Goal: Task Accomplishment & Management: Complete application form

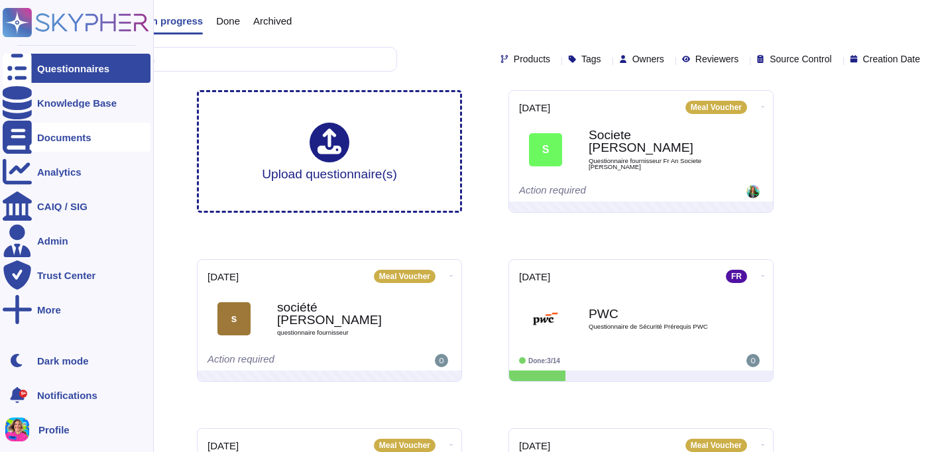
click at [48, 147] on div "Documents" at bounding box center [77, 137] width 148 height 29
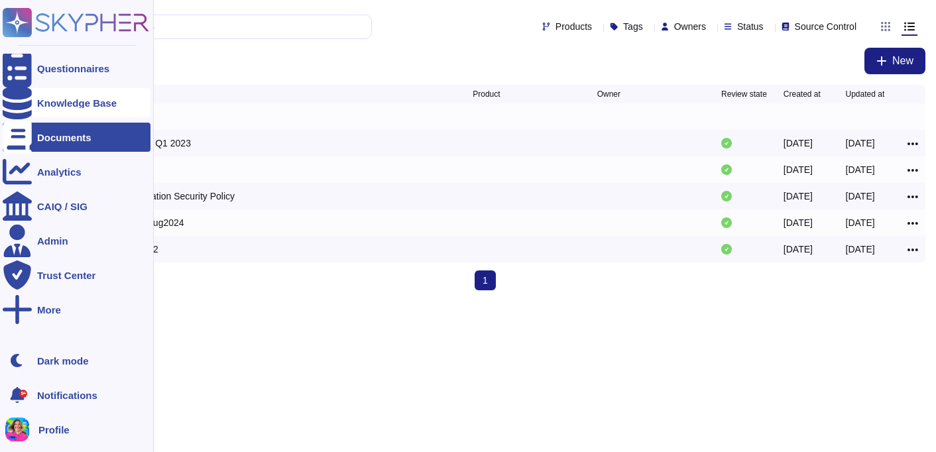
click at [62, 101] on div "Knowledge Base" at bounding box center [77, 103] width 80 height 10
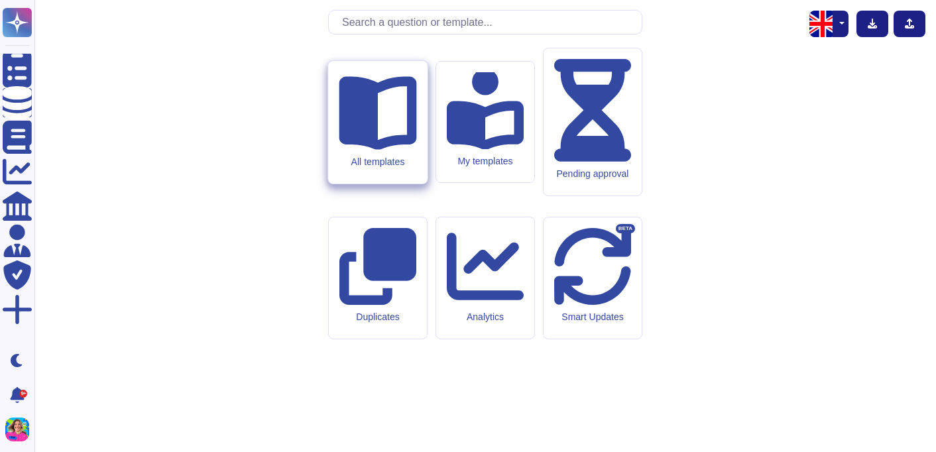
click at [351, 172] on div "All templates" at bounding box center [377, 122] width 99 height 123
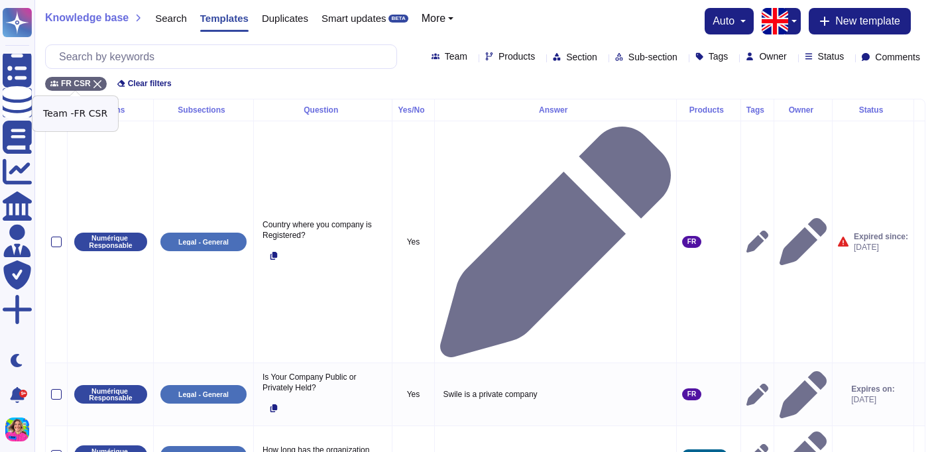
click at [96, 80] on icon at bounding box center [97, 84] width 8 height 8
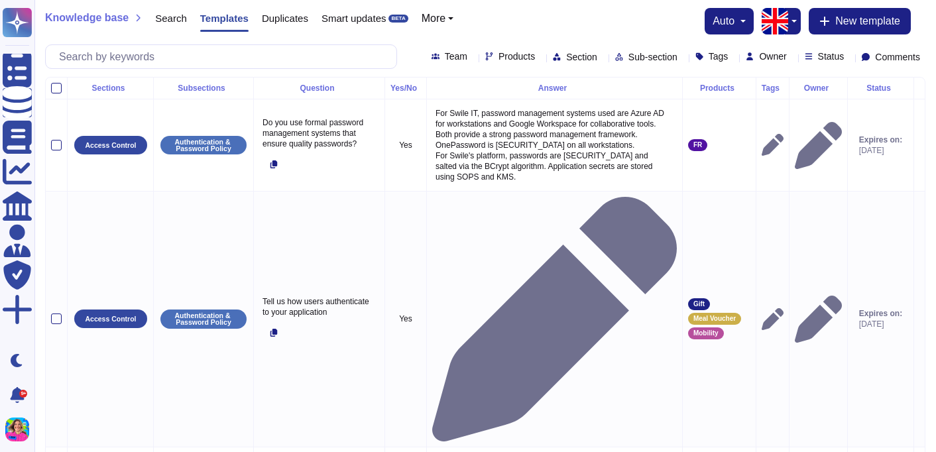
click at [432, 52] on div "Team" at bounding box center [452, 57] width 41 height 10
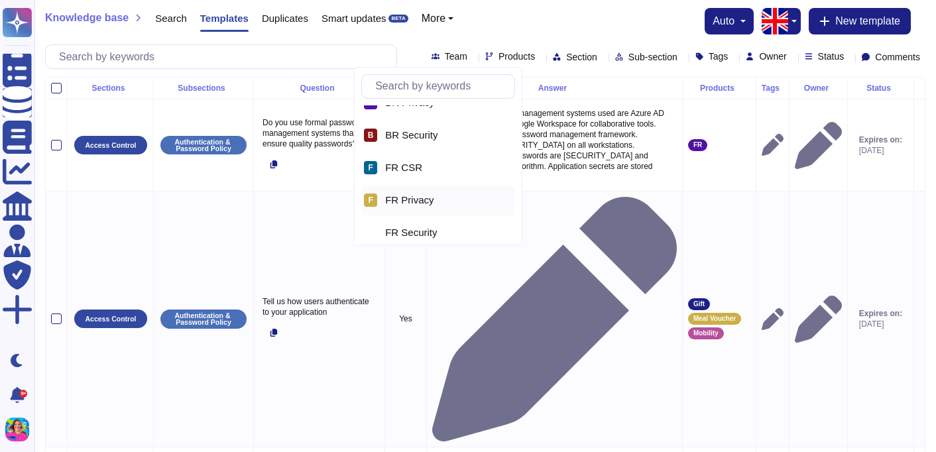
scroll to position [27, 0]
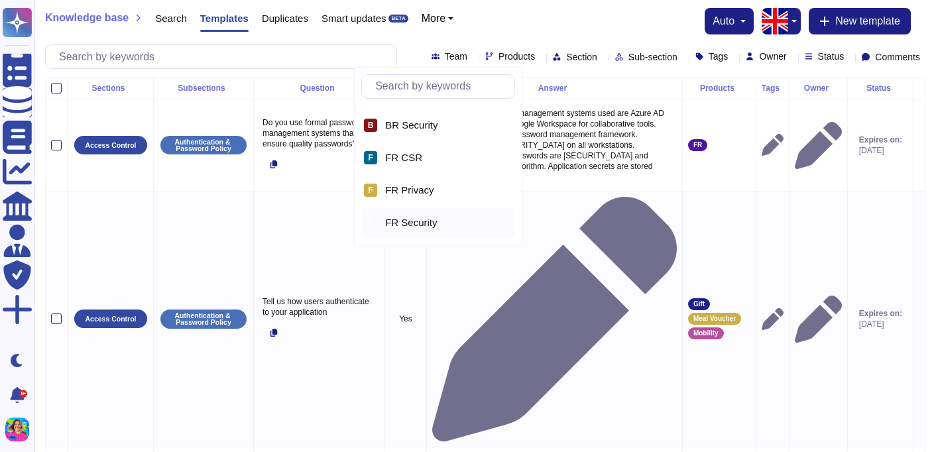
click at [392, 227] on span "FR Security" at bounding box center [411, 223] width 52 height 12
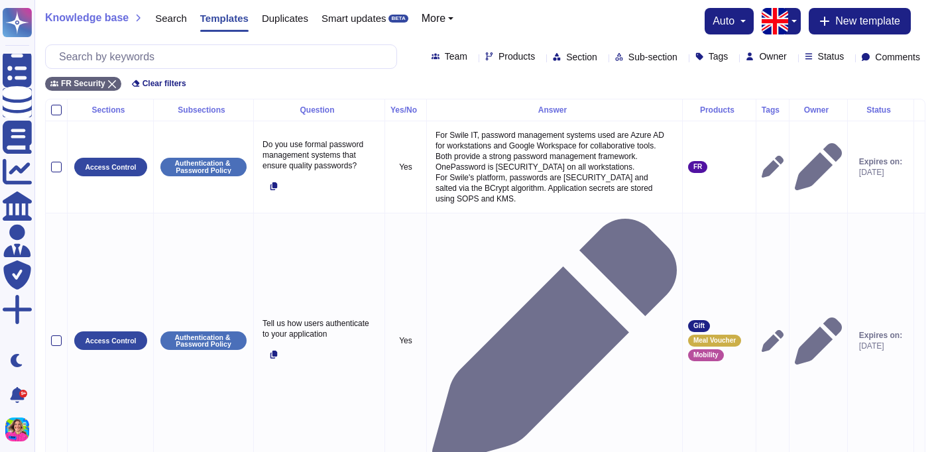
click at [388, 88] on div "FR Security Clear filters" at bounding box center [485, 80] width 880 height 22
click at [791, 27] on button "button" at bounding box center [793, 21] width 16 height 27
click at [806, 65] on link "French" at bounding box center [838, 66] width 105 height 16
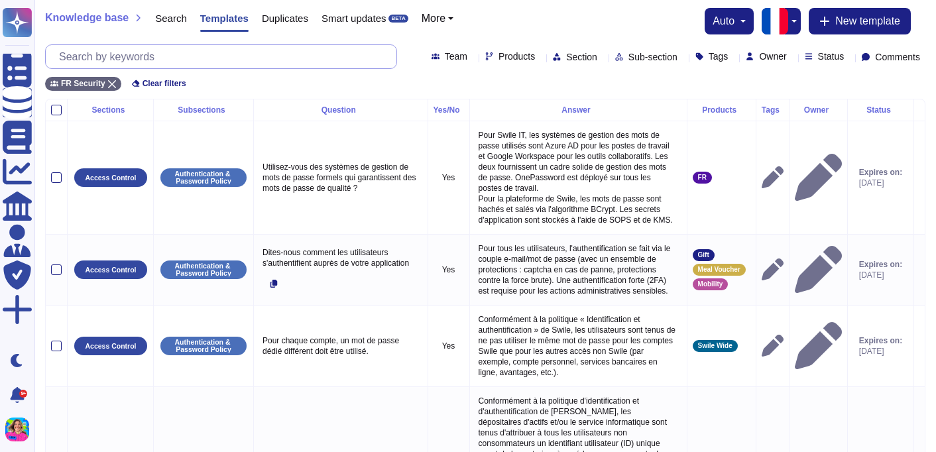
click at [262, 56] on input "text" at bounding box center [224, 56] width 344 height 23
paste input "Évaluations des risques liés à la sécurité de l'information effectuées"
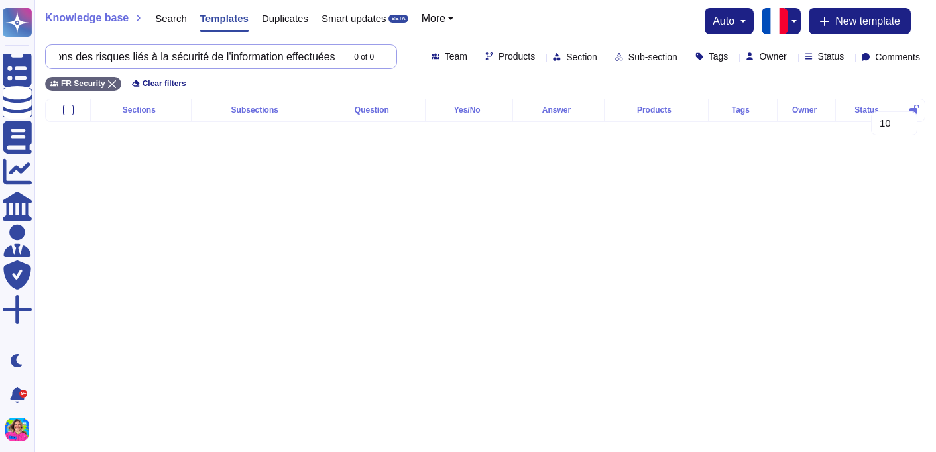
click at [237, 55] on input "Évaluations des risques liés à la sécurité de l'information effectuées" at bounding box center [197, 56] width 290 height 23
drag, startPoint x: 241, startPoint y: 60, endPoint x: 170, endPoint y: 56, distance: 71.1
click at [169, 56] on input "Évaluations des risques liés à la sécurité de l'informatio" at bounding box center [197, 56] width 290 height 23
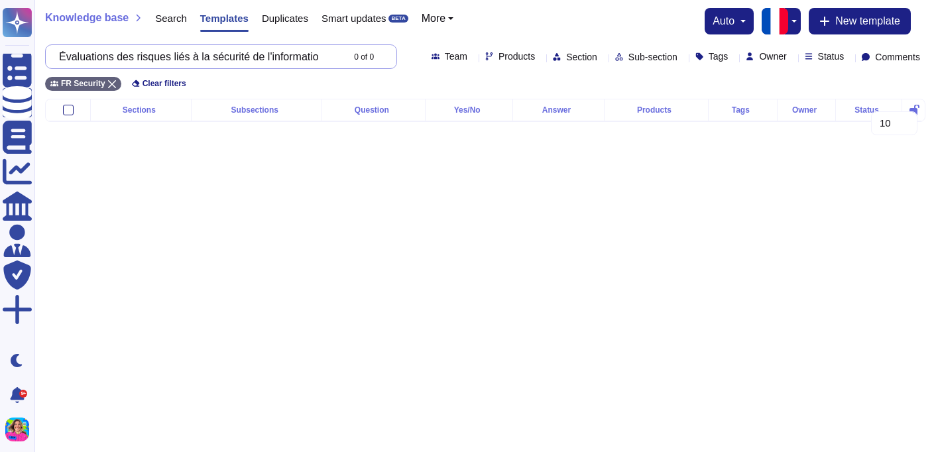
scroll to position [0, 21]
click at [160, 62] on input "Évaluations des risques liés à la sécurité" at bounding box center [197, 56] width 290 height 23
drag, startPoint x: 243, startPoint y: 60, endPoint x: 106, endPoint y: 56, distance: 136.6
click at [106, 56] on input "Évaluations des risques liés à la sécurité" at bounding box center [197, 56] width 290 height 23
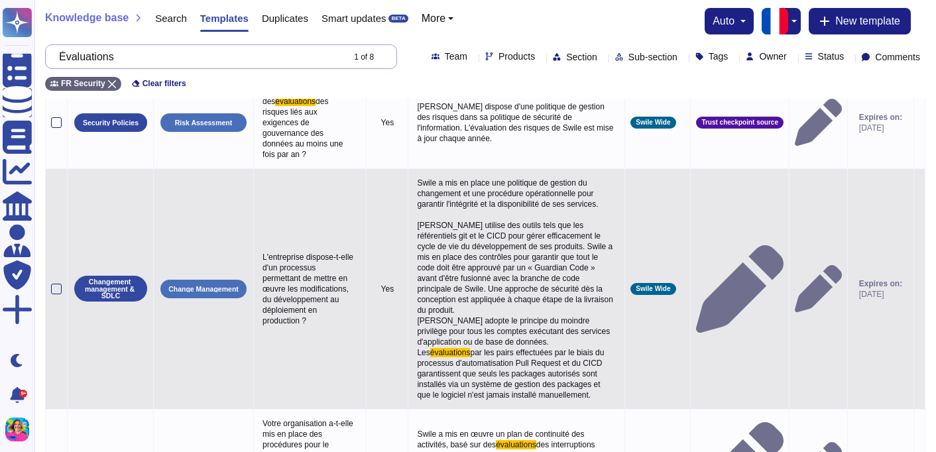
scroll to position [206, 0]
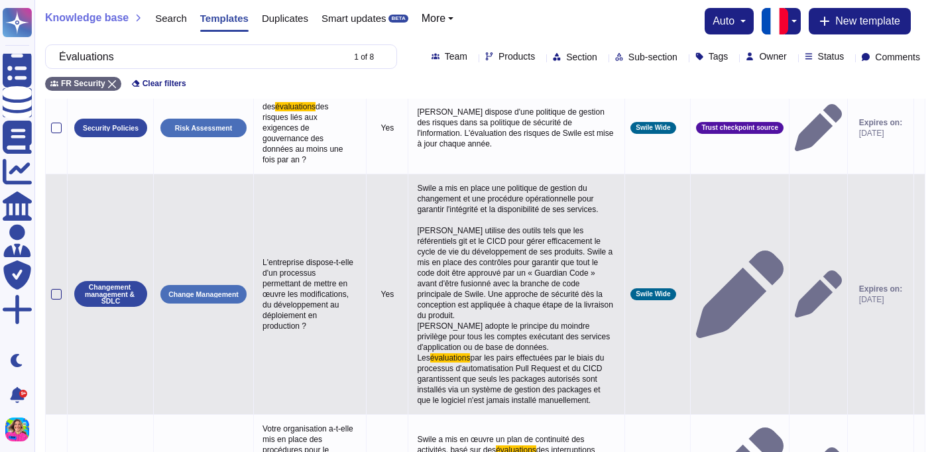
type input "Évaluations"
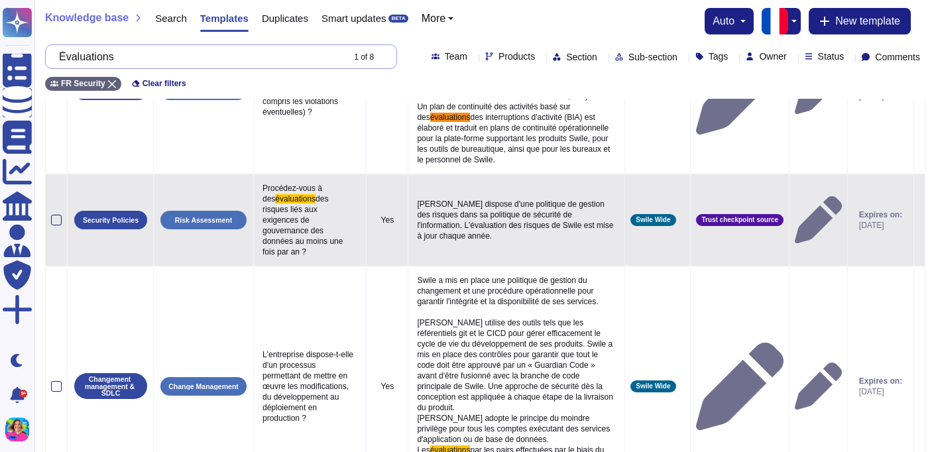
scroll to position [115, 0]
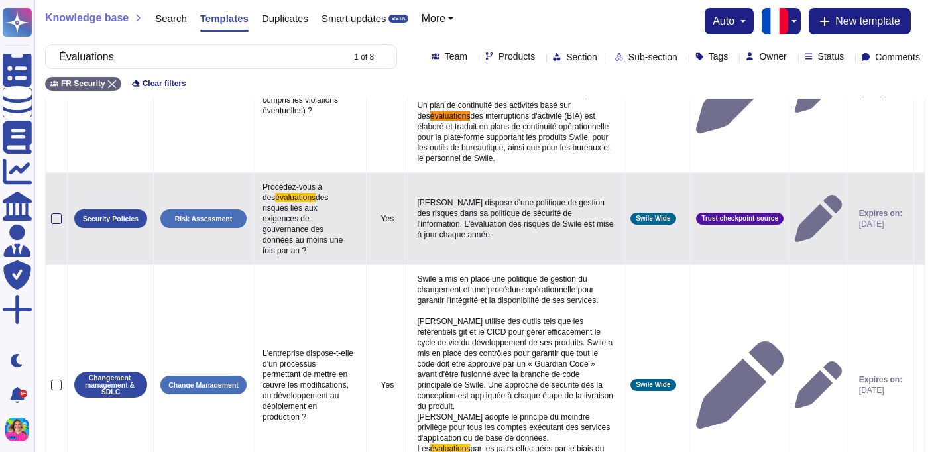
click at [535, 243] on p "[PERSON_NAME] dispose d'une politique de gestion des risques dans sa politique …" at bounding box center [517, 218] width 206 height 49
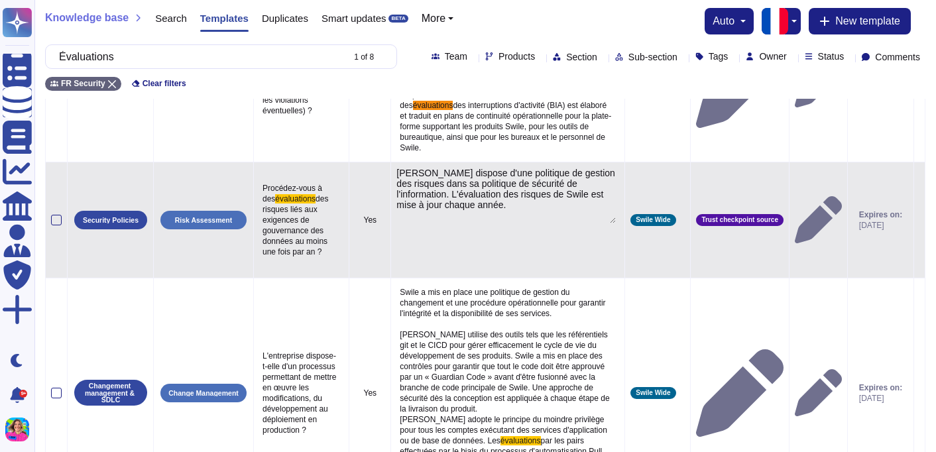
type textarea "[PERSON_NAME] dispose d'une politique de gestion des risques dans sa politique …"
drag, startPoint x: 466, startPoint y: 230, endPoint x: 432, endPoint y: 241, distance: 36.3
click at [432, 223] on textarea "[PERSON_NAME] dispose d'une politique de gestion des risques dans sa politique …" at bounding box center [505, 196] width 219 height 56
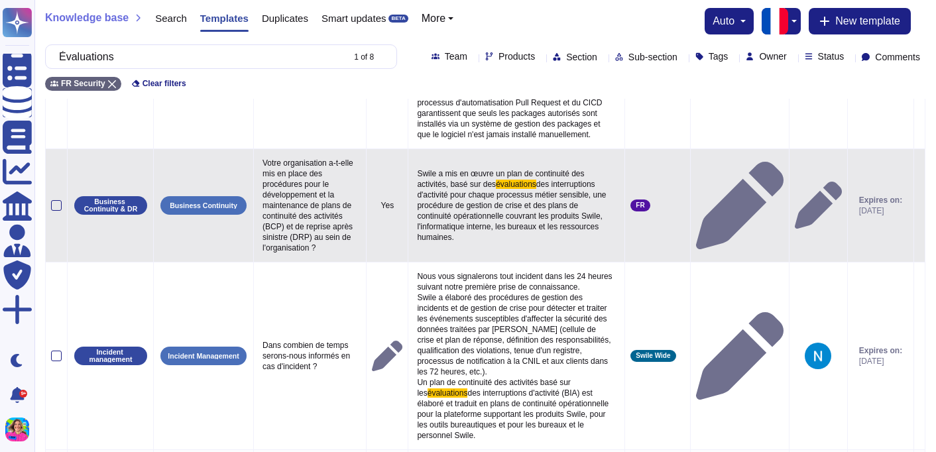
scroll to position [473, 0]
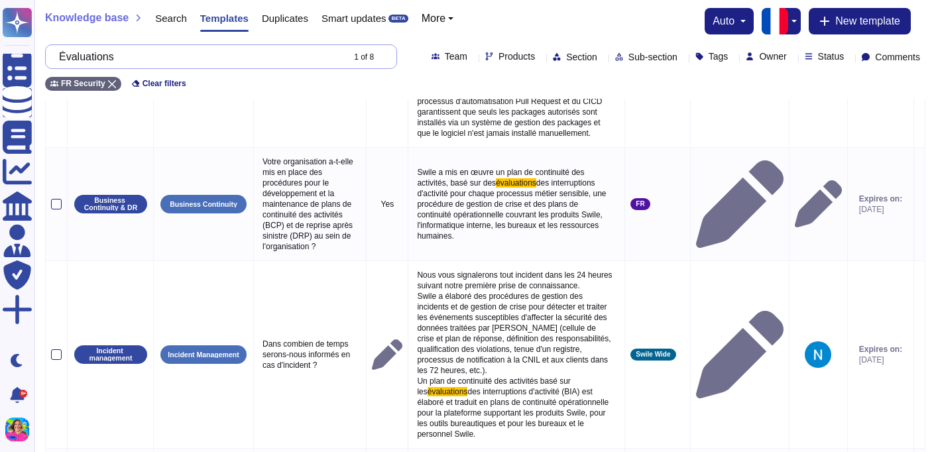
drag, startPoint x: 192, startPoint y: 62, endPoint x: 37, endPoint y: 60, distance: 154.5
click at [36, 60] on div "Knowledge base Search Templates Duplicates Smart updates BETA More auto New tem…" at bounding box center [485, 49] width 902 height 99
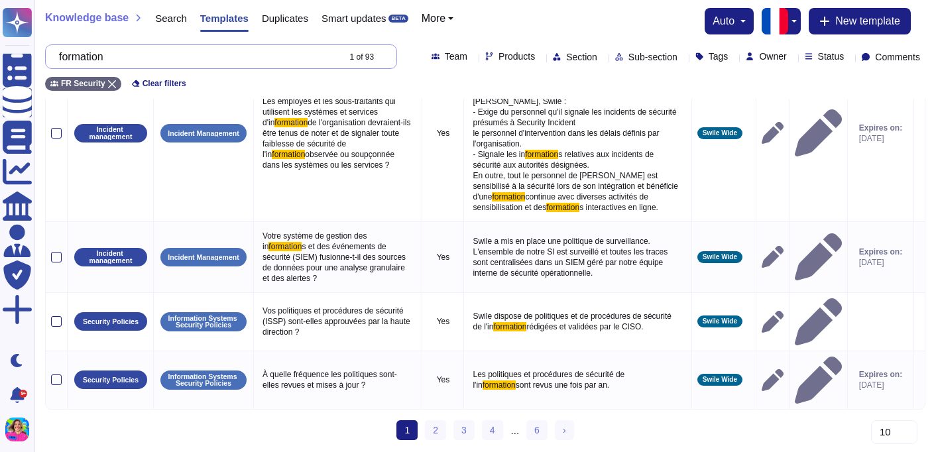
scroll to position [834, 0]
drag, startPoint x: 201, startPoint y: 58, endPoint x: 53, endPoint y: 56, distance: 147.8
click at [53, 56] on div "formation 1 of 93" at bounding box center [221, 56] width 352 height 25
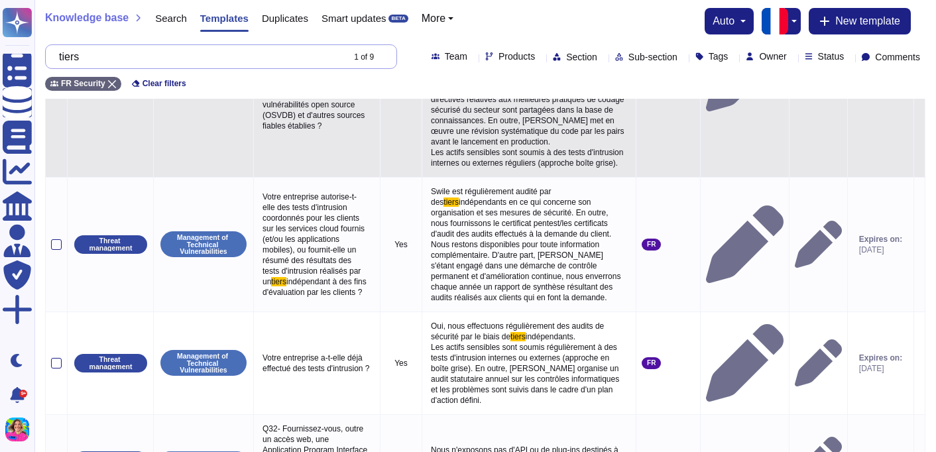
scroll to position [154, 0]
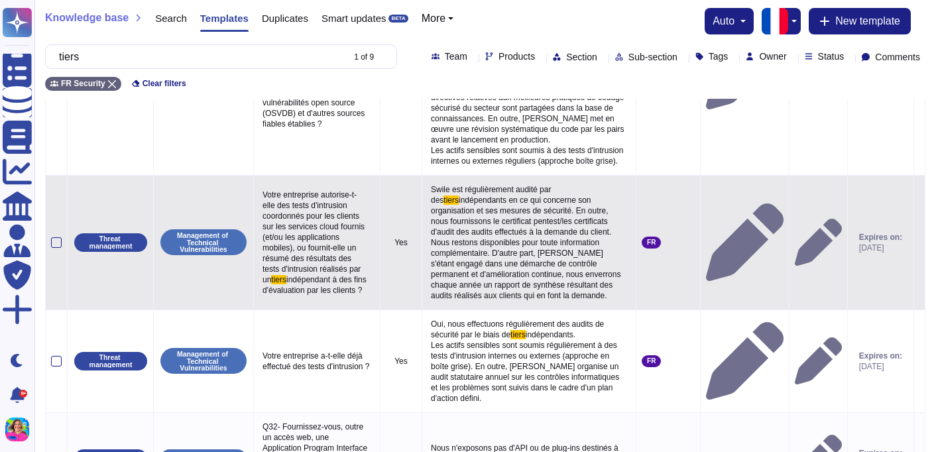
type input "tiers"
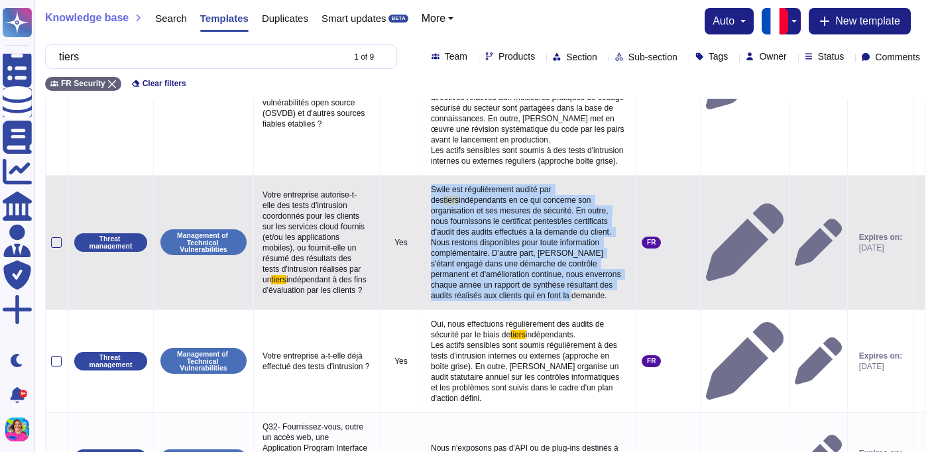
drag, startPoint x: 503, startPoint y: 333, endPoint x: 417, endPoint y: 217, distance: 145.1
click at [428, 217] on p "Swile est régulièrement audité par des tiers indépendants en ce qui concerne so…" at bounding box center [529, 242] width 203 height 123
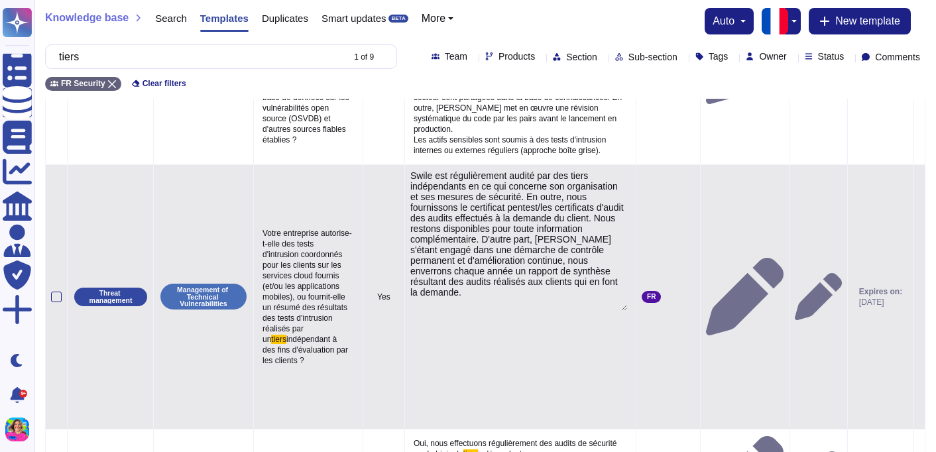
type textarea "Swile est régulièrement audité par des tiers indépendants en ce qui concerne so…"
click at [435, 260] on textarea "Swile est régulièrement audité par des tiers indépendants en ce qui concerne so…" at bounding box center [518, 240] width 217 height 141
drag, startPoint x: 528, startPoint y: 247, endPoint x: 445, endPoint y: 259, distance: 83.7
click at [445, 259] on textarea "Swile est régulièrement audité par des tiers indépendants en ce qui concerne so…" at bounding box center [518, 240] width 217 height 141
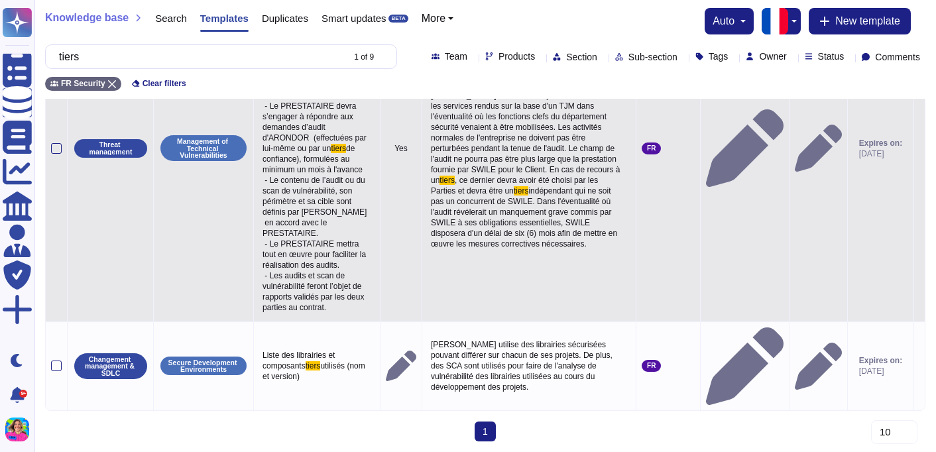
scroll to position [835, 0]
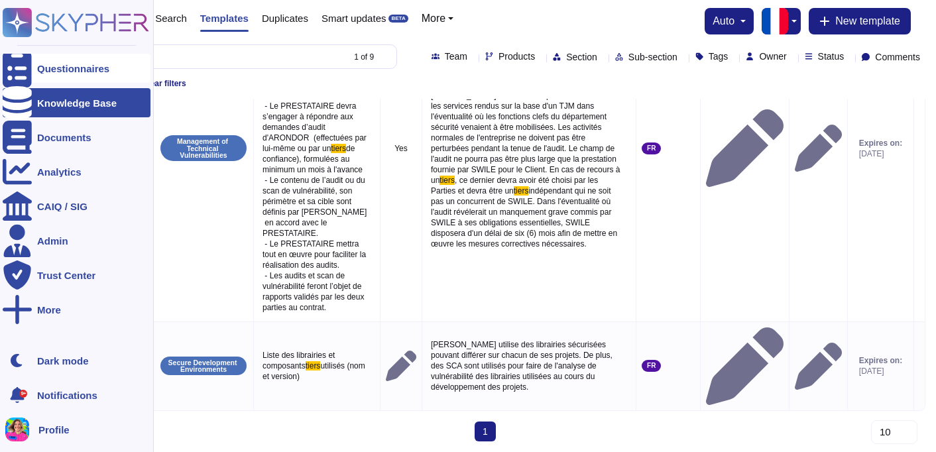
click at [12, 69] on icon at bounding box center [17, 68] width 29 height 39
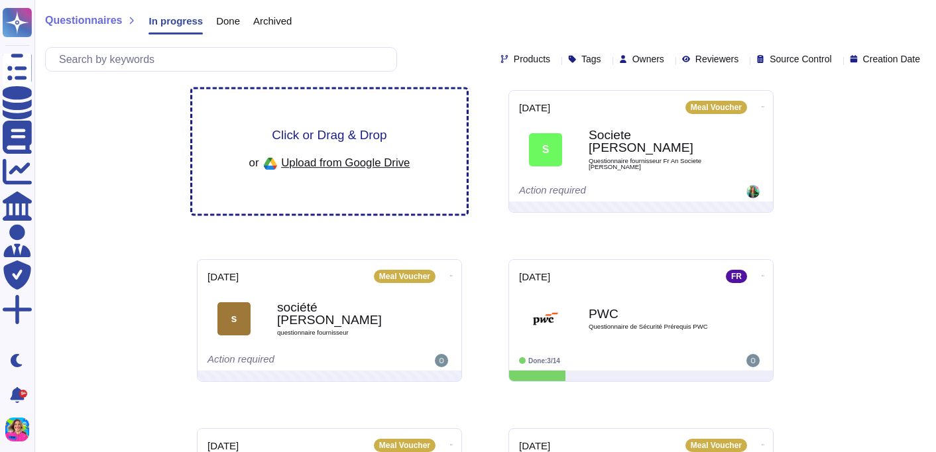
click at [459, 129] on div "Click or Drag & Drop or Upload from Google Drive" at bounding box center [329, 151] width 274 height 125
click at [353, 165] on span "Upload from Google Drive" at bounding box center [345, 162] width 129 height 12
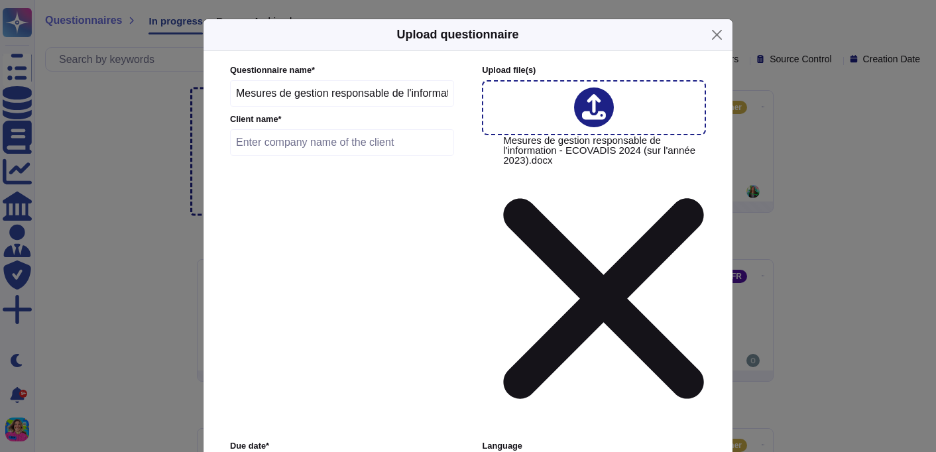
click at [342, 137] on input "text" at bounding box center [342, 142] width 224 height 27
type input "Ecovadis"
type input "[DATE]"
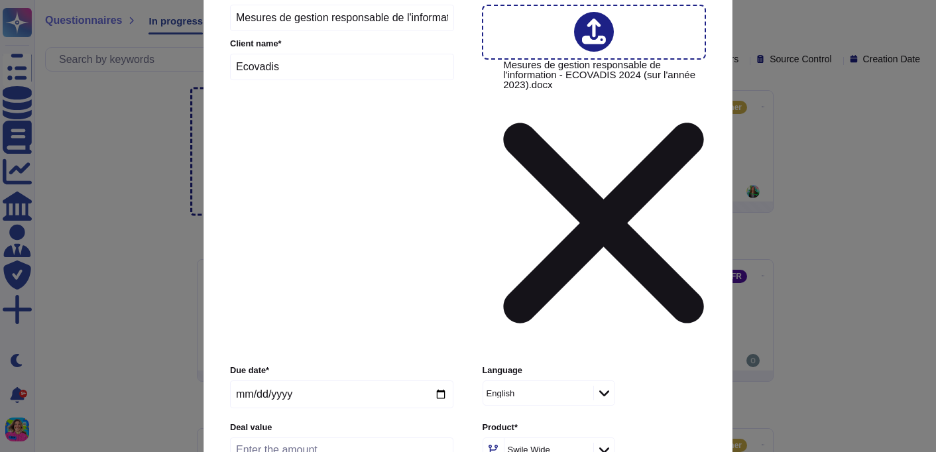
scroll to position [80, 0]
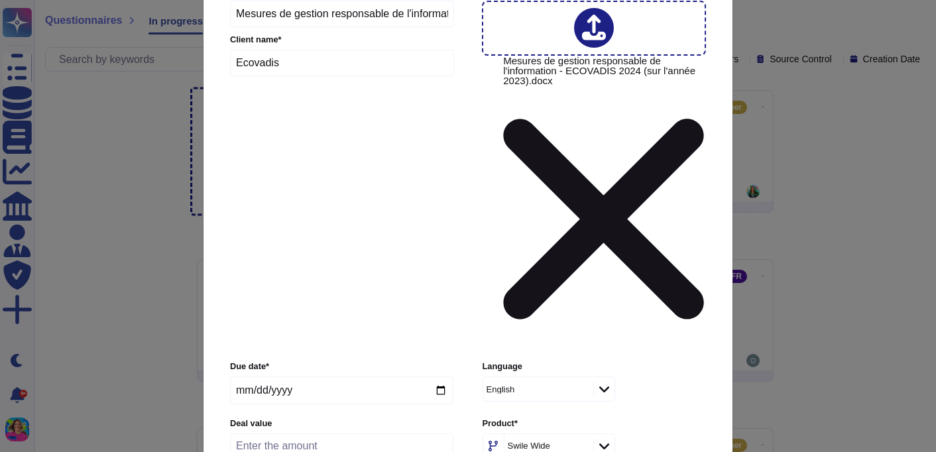
click at [552, 442] on div "Swile Wide" at bounding box center [542, 446] width 69 height 9
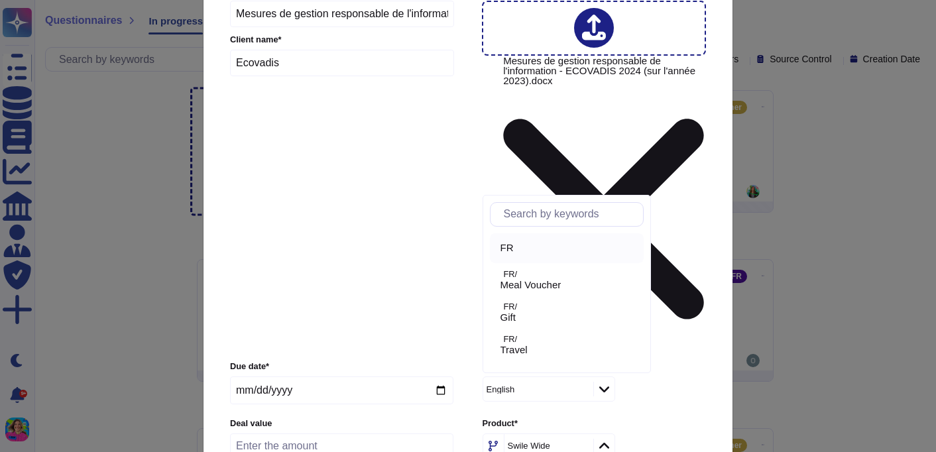
click at [526, 243] on div "FR" at bounding box center [570, 248] width 138 height 12
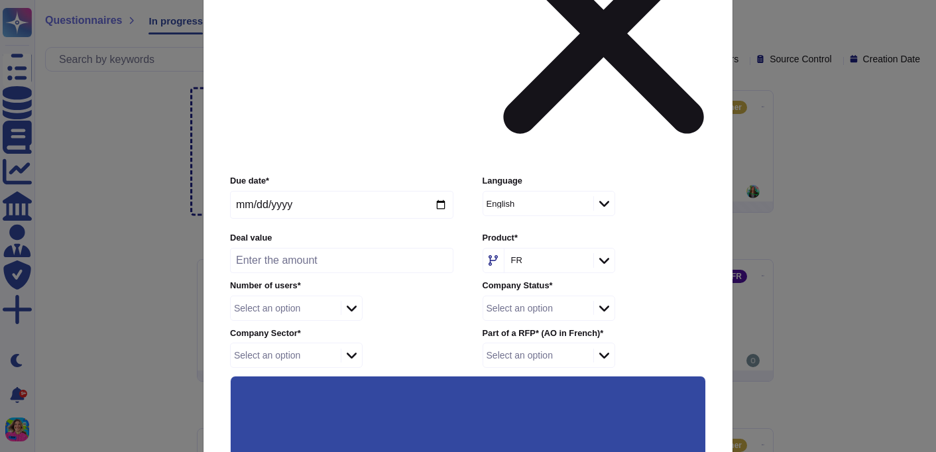
scroll to position [266, 0]
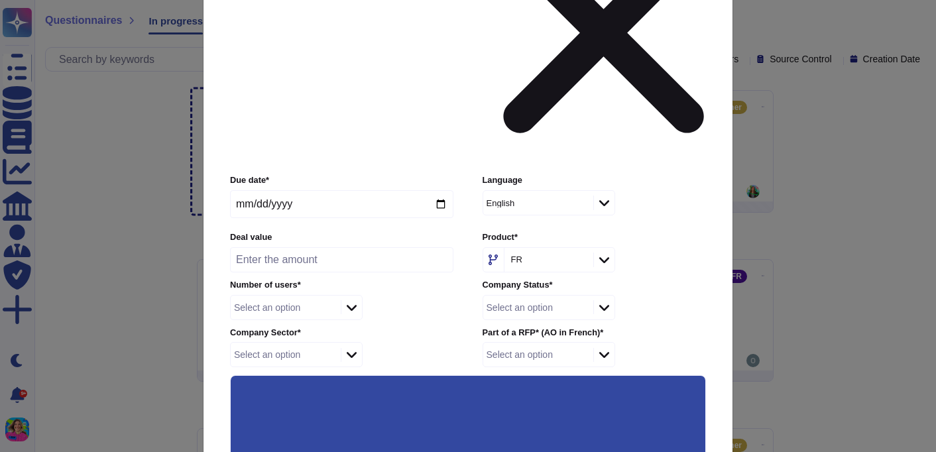
click at [0, 0] on input "Keep existing answers from the file" at bounding box center [0, 0] width 0 height 0
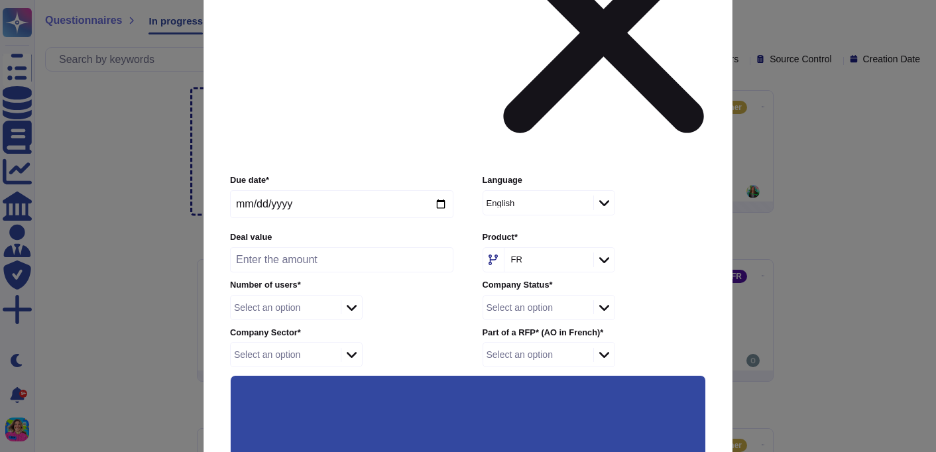
click at [0, 0] on input "Use this questionnaire as a source of suggestions" at bounding box center [0, 0] width 0 height 0
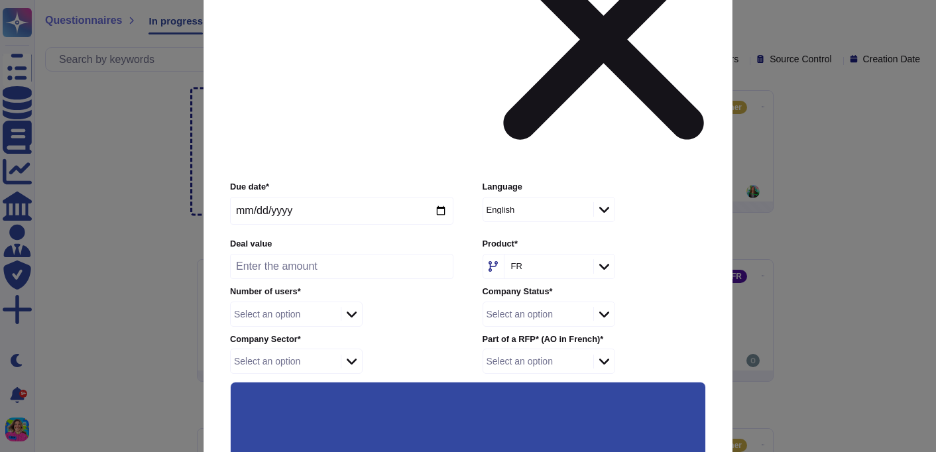
scroll to position [255, 0]
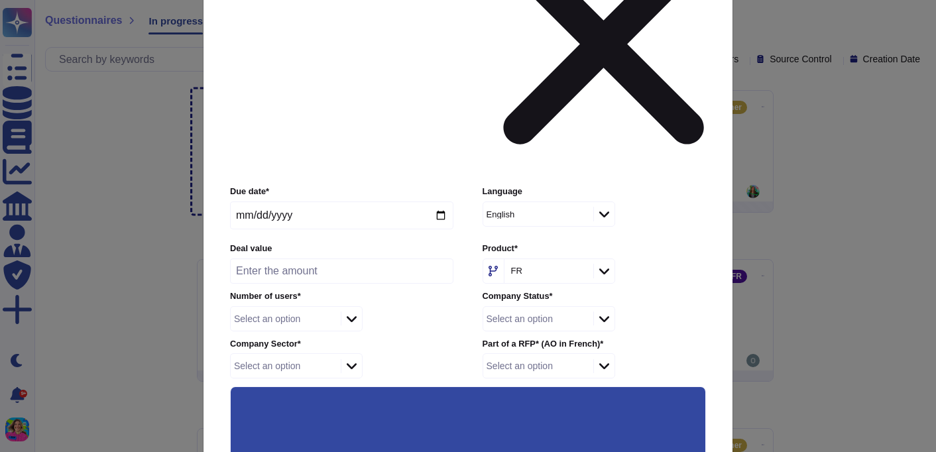
click at [0, 0] on input "Automatically assign teams on questions" at bounding box center [0, 0] width 0 height 0
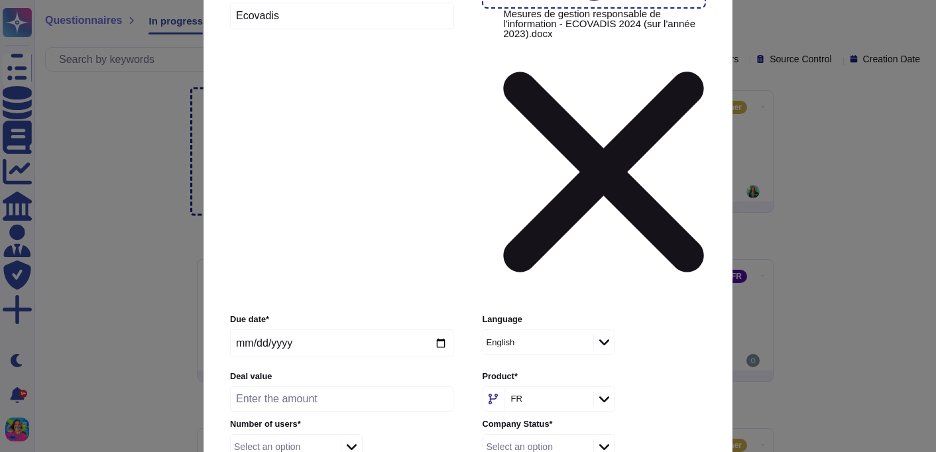
scroll to position [113, 0]
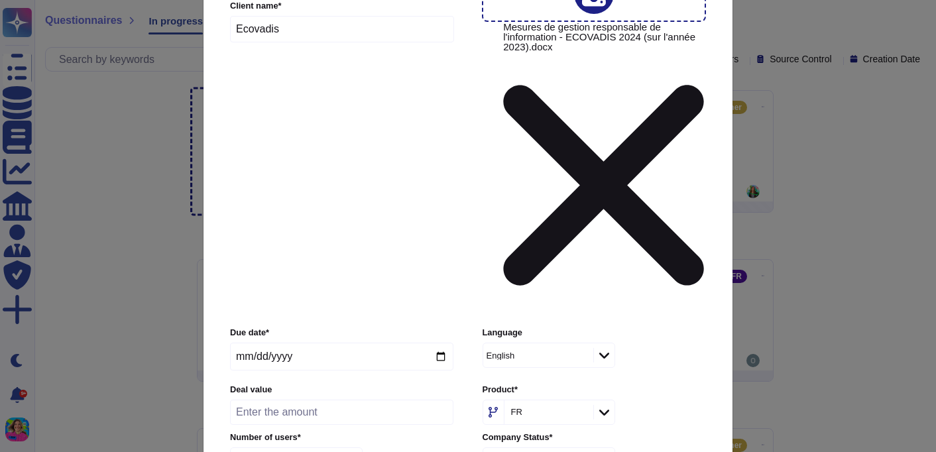
click at [288, 277] on div "Private" at bounding box center [296, 276] width 107 height 12
click at [349, 451] on div at bounding box center [351, 460] width 21 height 15
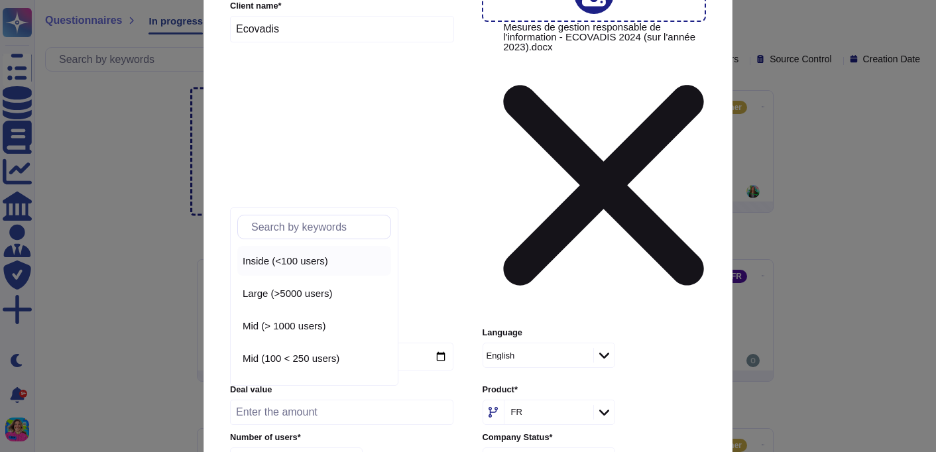
click at [324, 249] on div "Inside (<100 users)" at bounding box center [314, 261] width 154 height 30
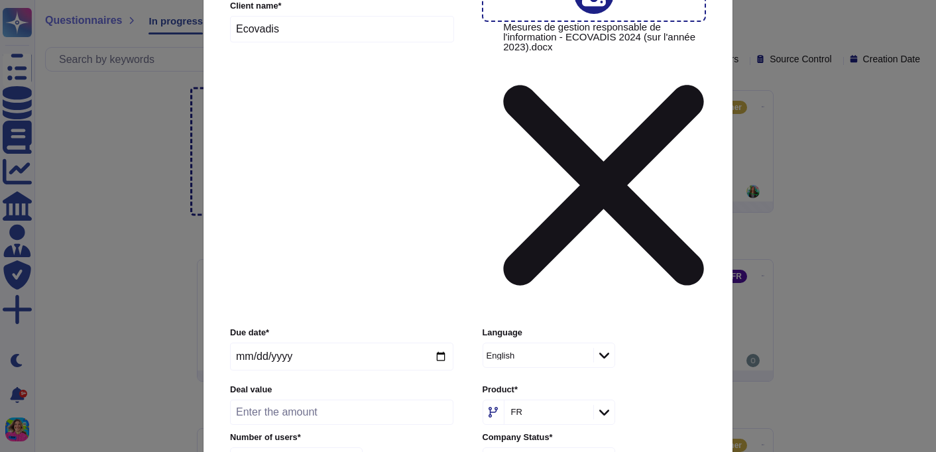
click at [536, 451] on div "Select an option" at bounding box center [520, 459] width 66 height 9
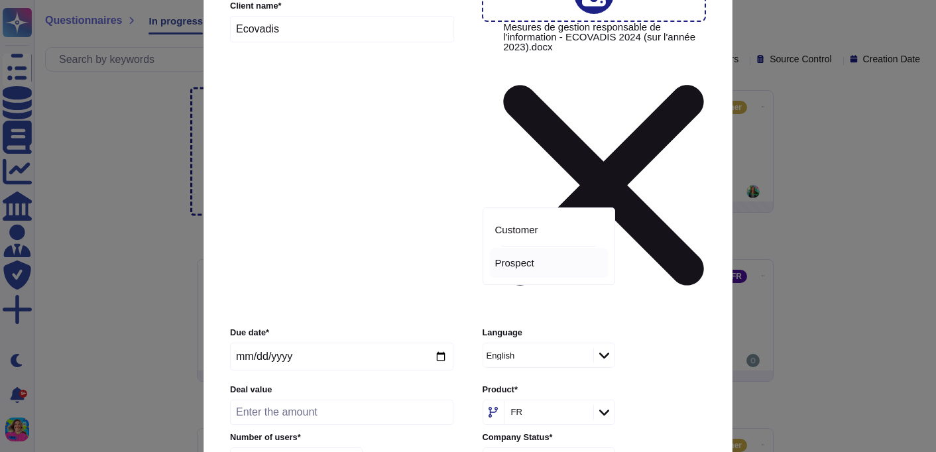
click at [520, 264] on span "Prospect" at bounding box center [514, 263] width 39 height 12
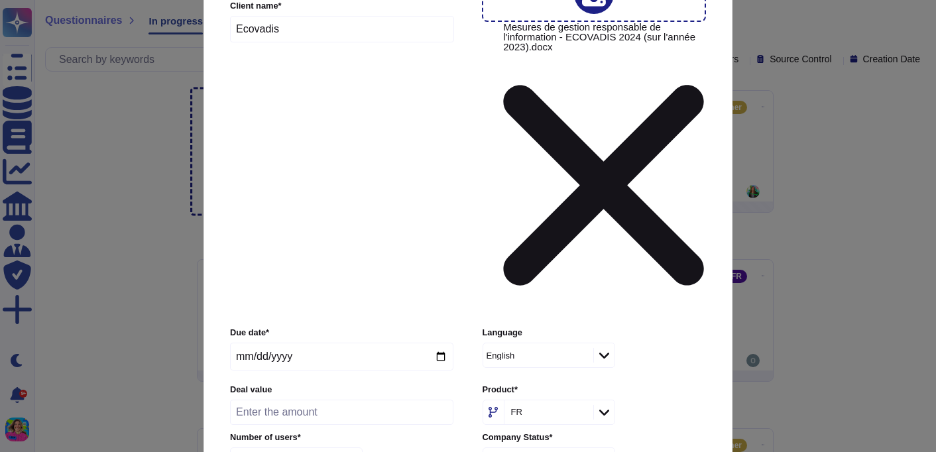
click at [522, 278] on div "No" at bounding box center [548, 276] width 107 height 12
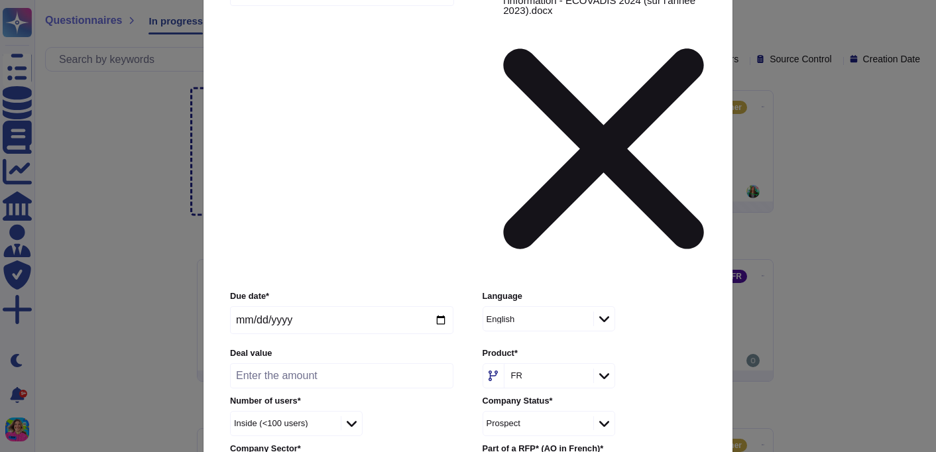
scroll to position [266, 0]
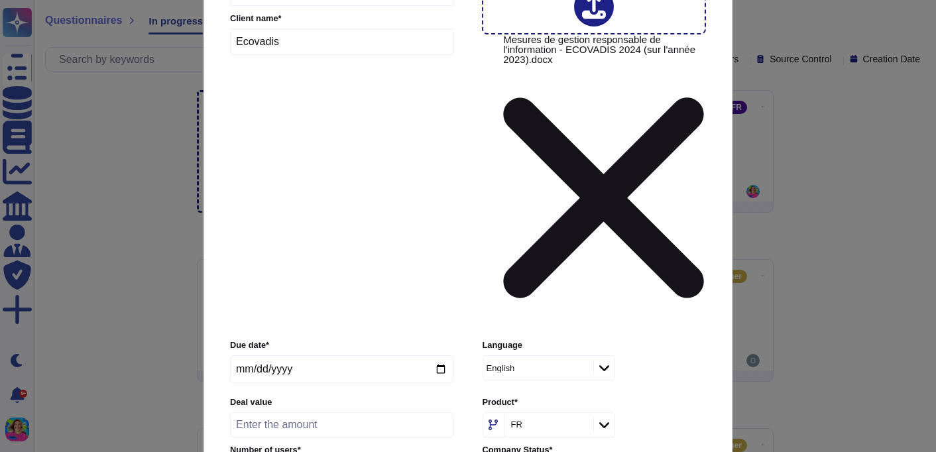
scroll to position [0, 0]
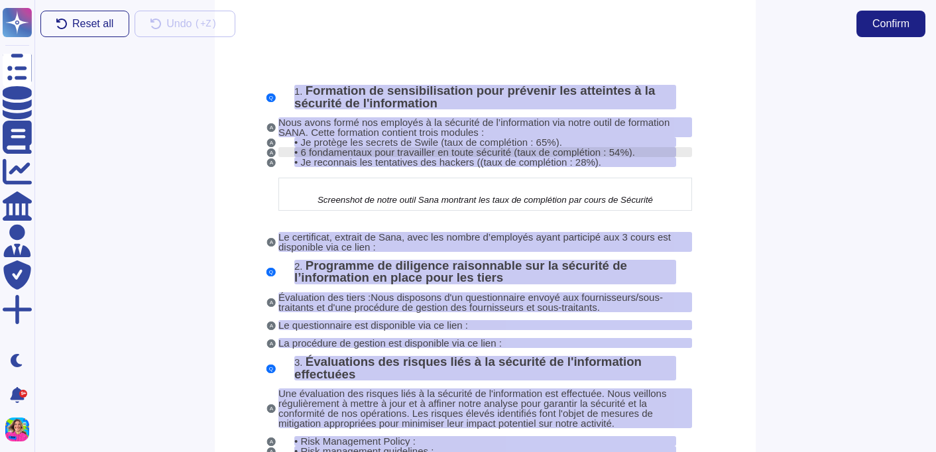
click at [346, 150] on span "6 fondamentaux pour travailler en toute sécurité (taux de complétion : 54%)." at bounding box center [467, 152] width 334 height 11
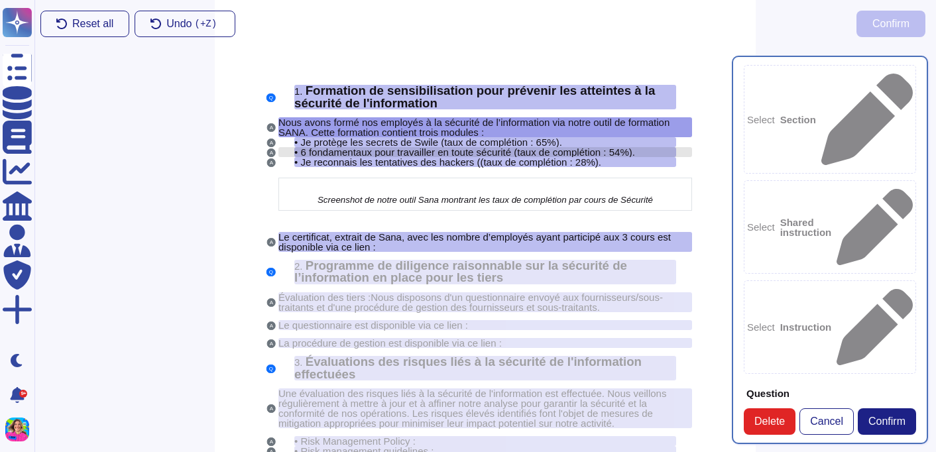
type textarea "Formation de sensibilisation pour prévenir les atteintes à la sécurité de l'inf…"
type textarea "Nous avons formé nos employés à la sécurité de l’information via notre outil de…"
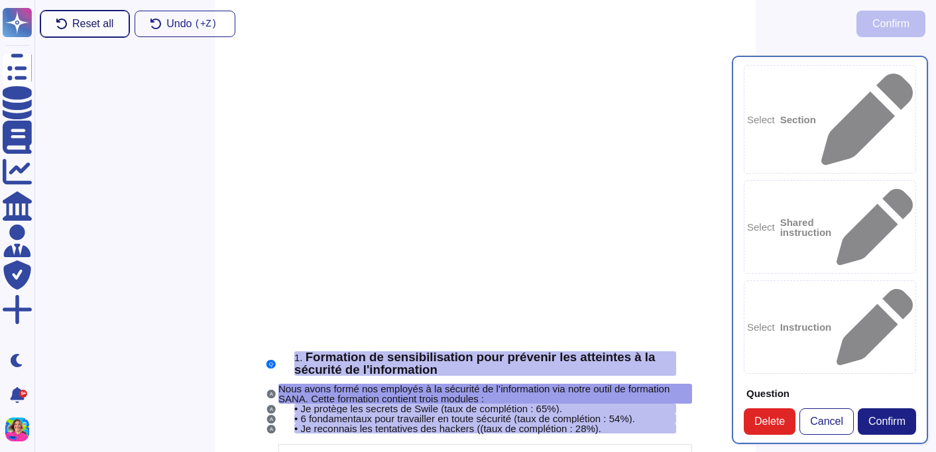
click at [67, 21] on button "Reset all" at bounding box center [84, 24] width 89 height 27
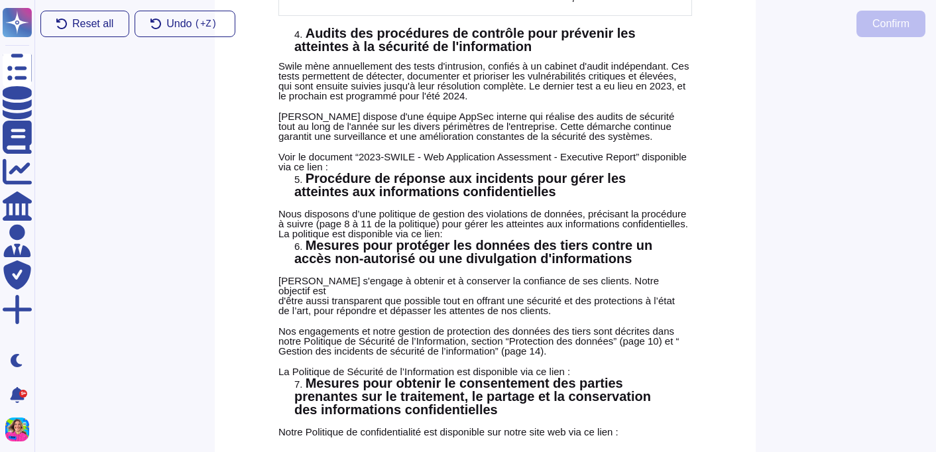
scroll to position [823, 0]
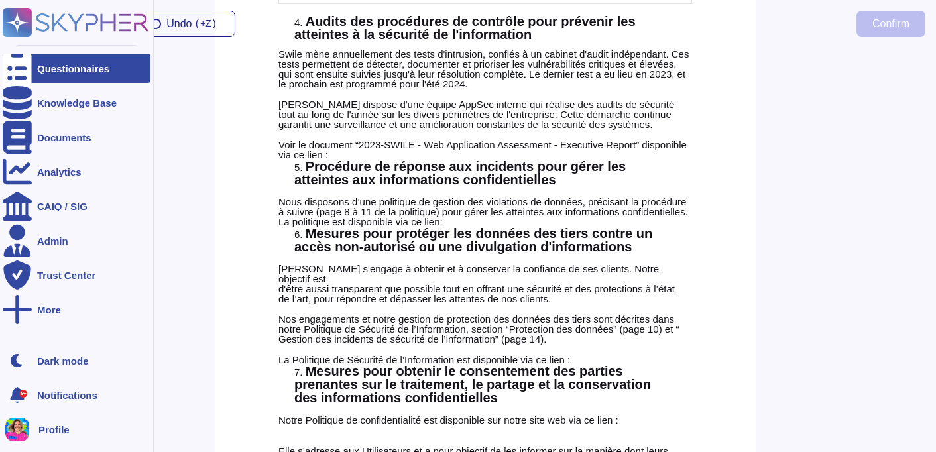
click at [46, 22] on icon at bounding box center [76, 22] width 147 height 29
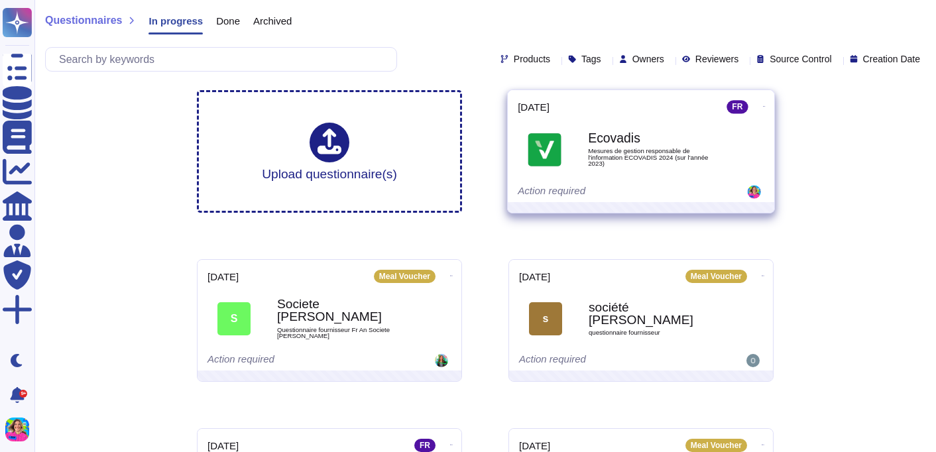
click at [763, 105] on icon at bounding box center [764, 106] width 3 height 3
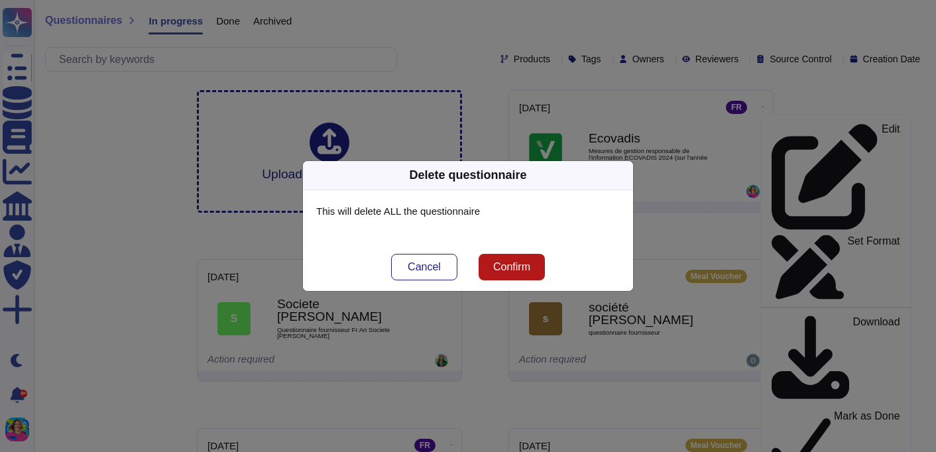
click at [526, 270] on span "Confirm" at bounding box center [511, 267] width 37 height 11
